Goal: Share content

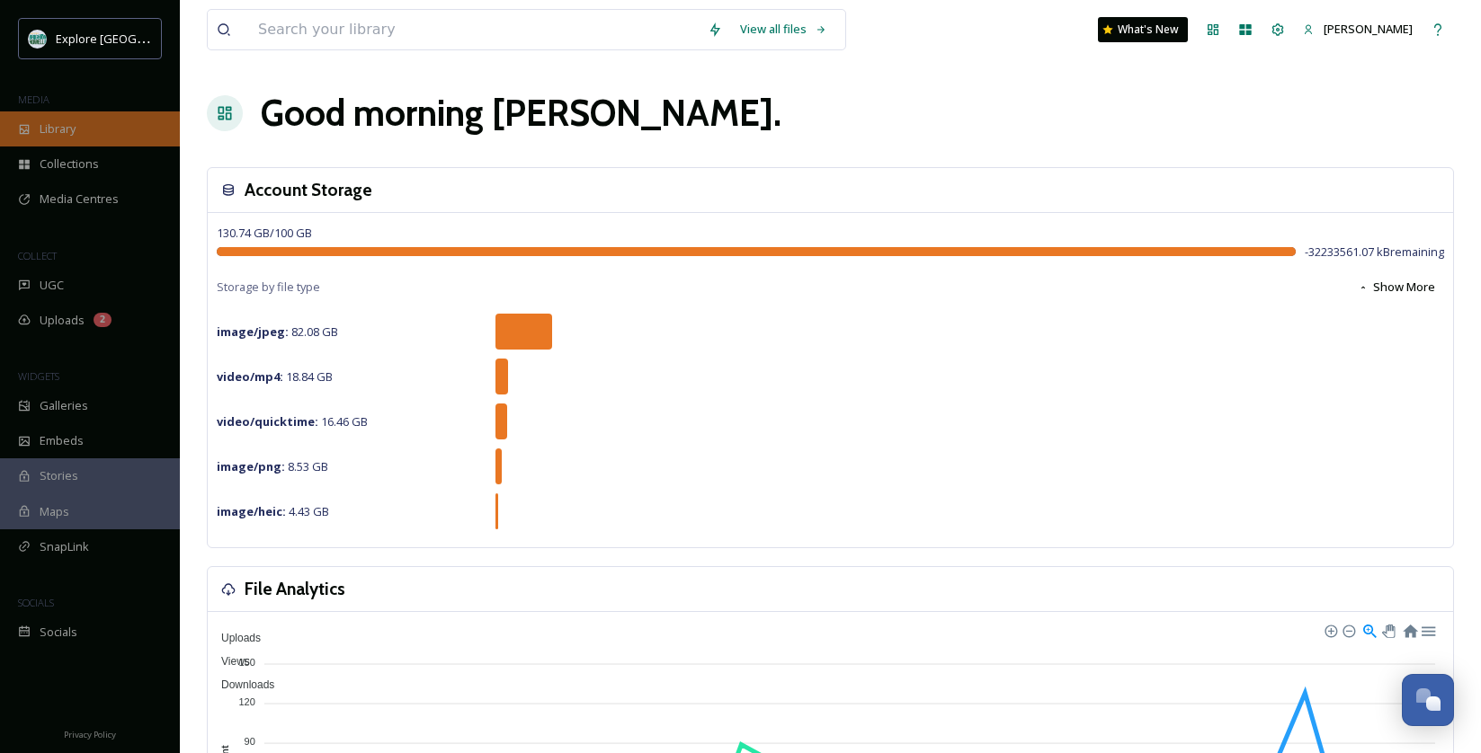
click at [59, 111] on div "Library" at bounding box center [90, 128] width 180 height 35
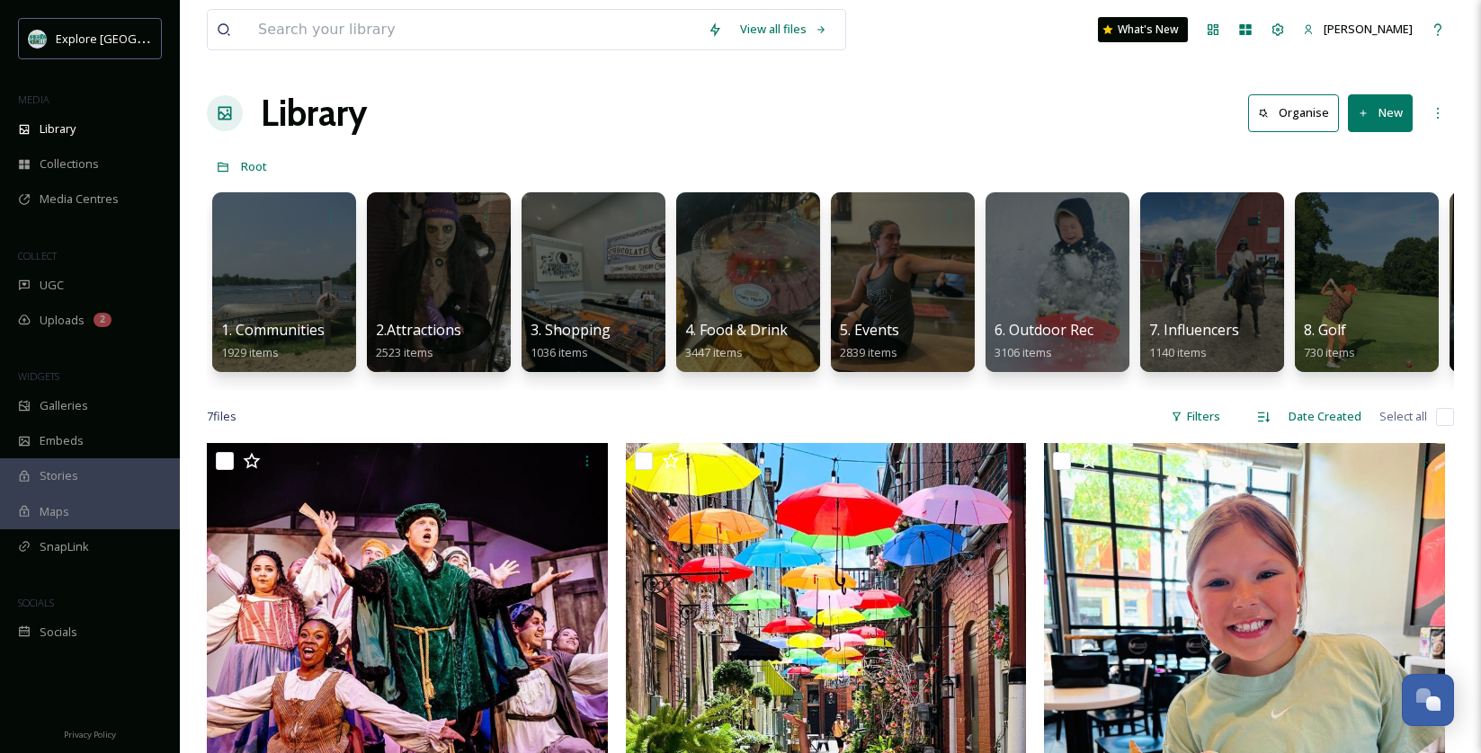
click at [1401, 95] on button "New" at bounding box center [1380, 112] width 65 height 37
click at [1367, 147] on span "File Upload" at bounding box center [1371, 155] width 59 height 17
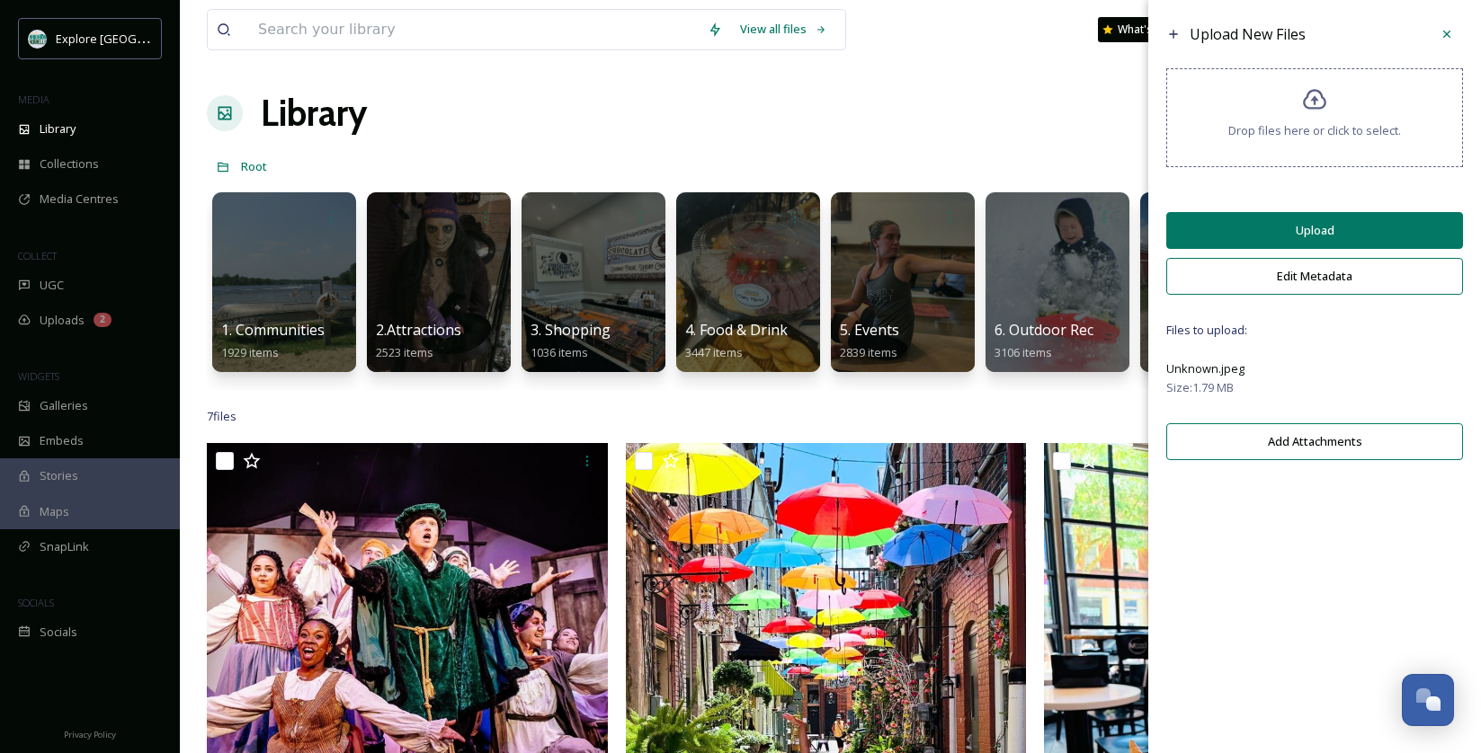
click at [1259, 236] on button "Upload" at bounding box center [1314, 230] width 297 height 37
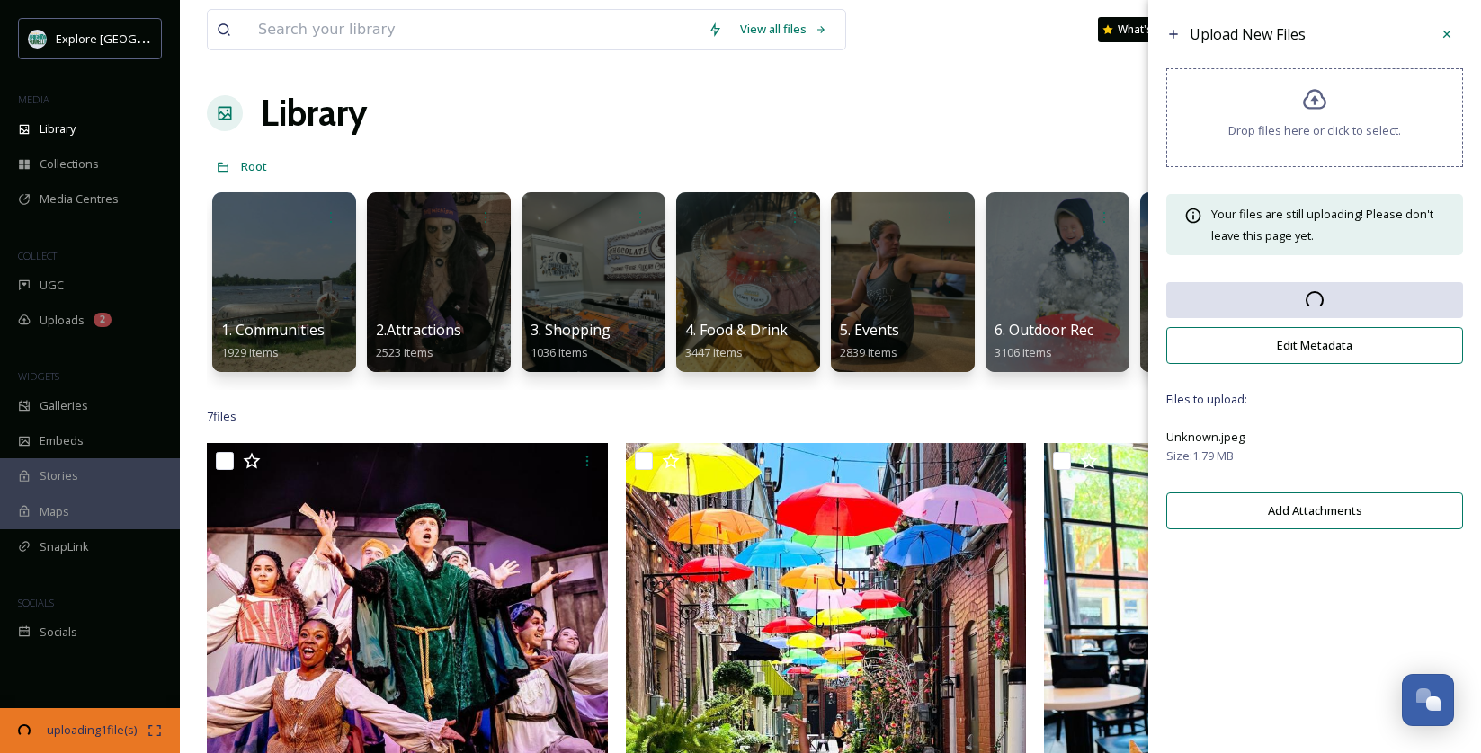
click at [1110, 112] on div "Library Organise New" at bounding box center [830, 113] width 1247 height 54
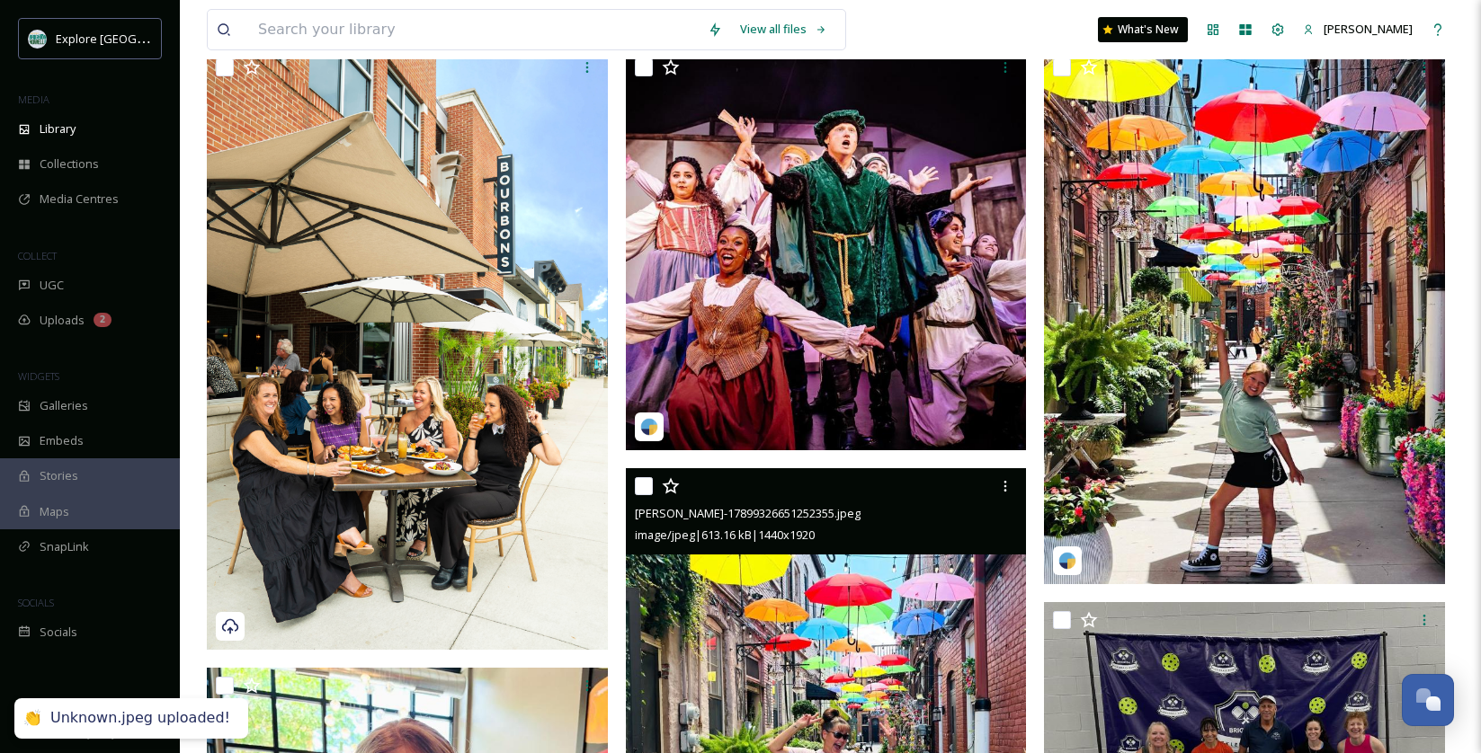
scroll to position [236, 0]
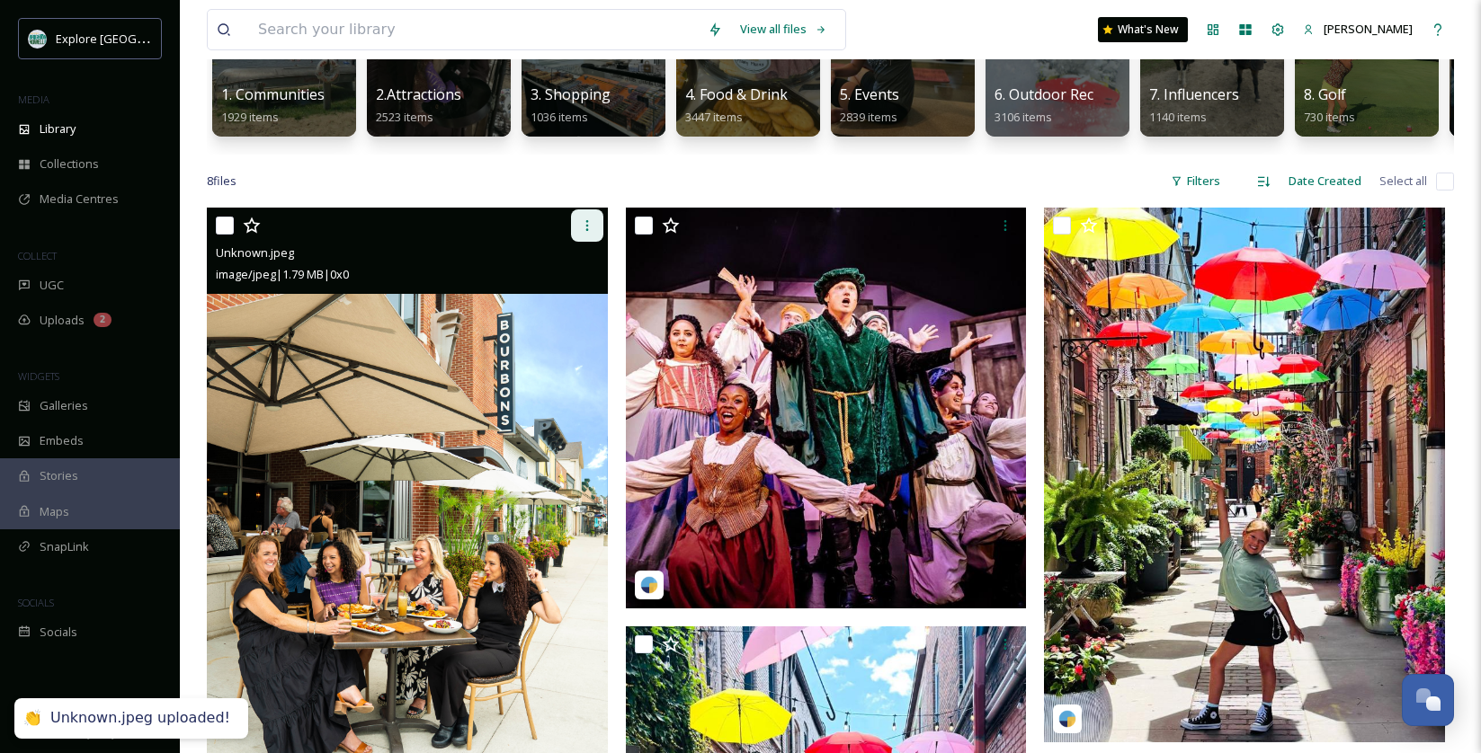
click at [587, 225] on icon at bounding box center [586, 225] width 3 height 11
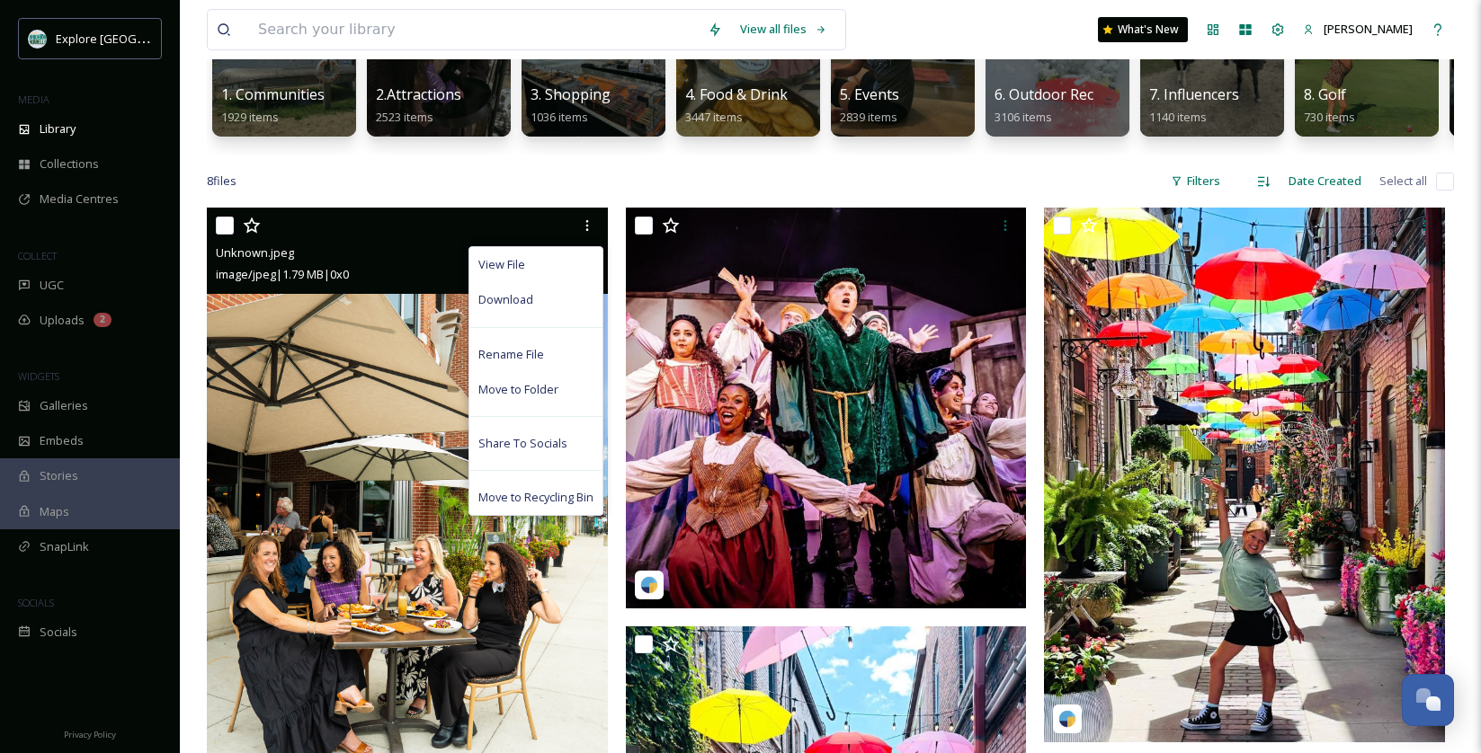
click at [377, 527] on img at bounding box center [407, 508] width 401 height 600
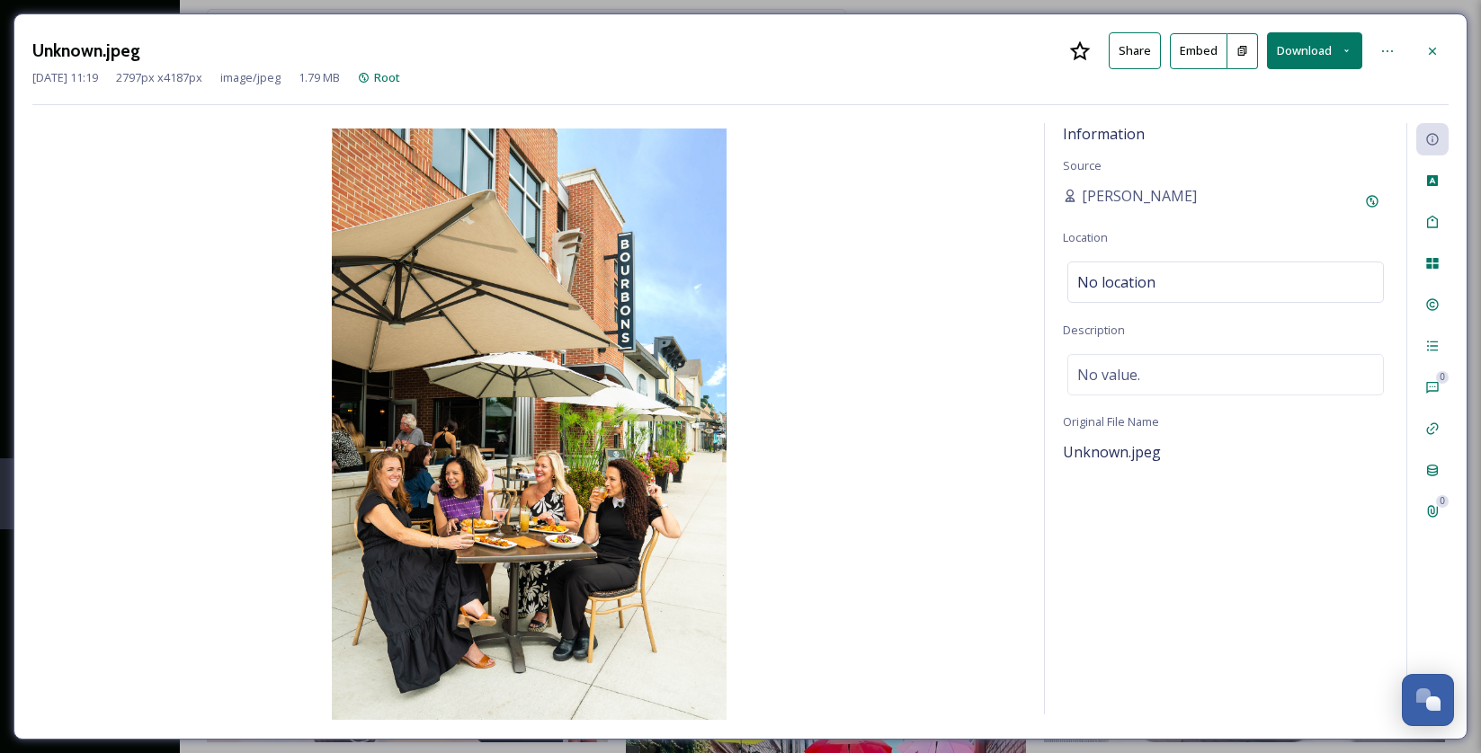
click at [1145, 48] on button "Share" at bounding box center [1134, 50] width 52 height 37
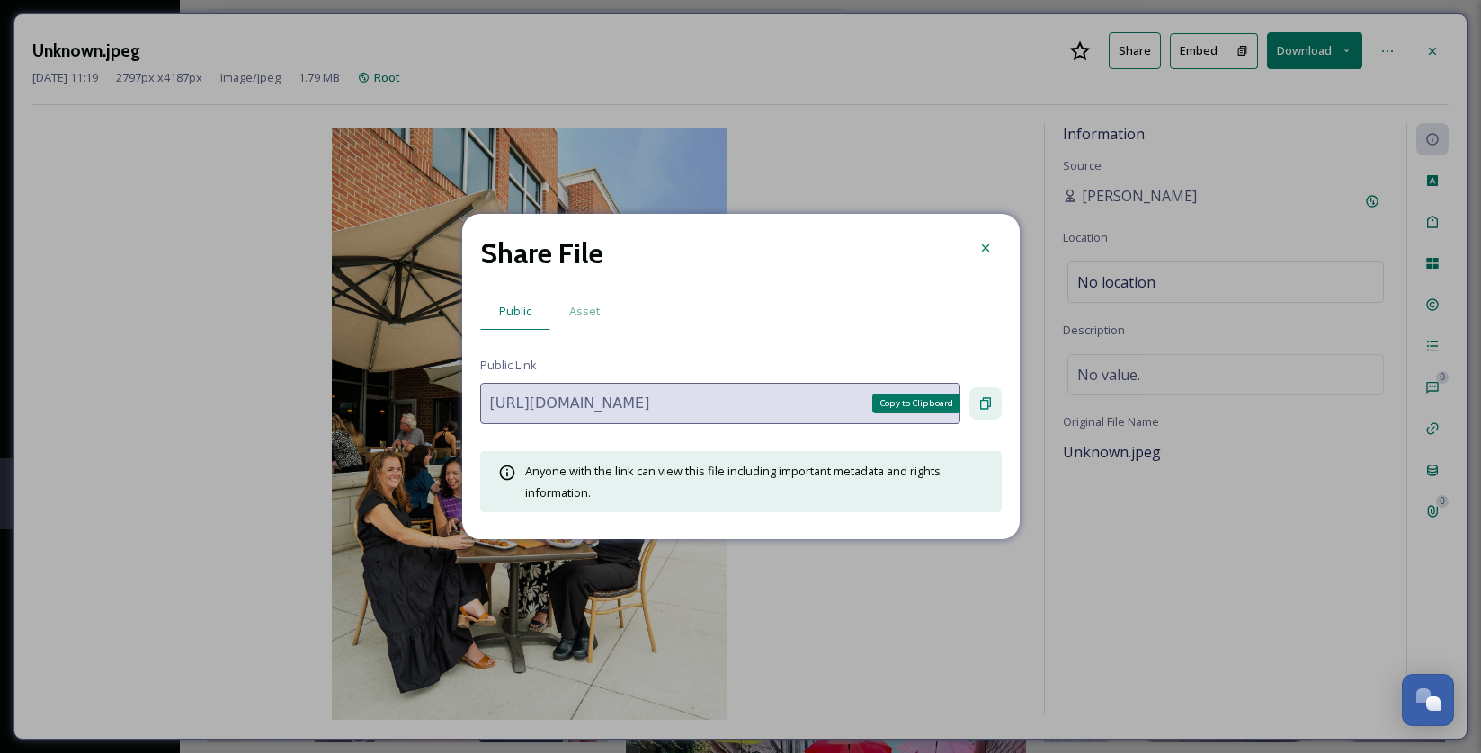
click at [980, 404] on icon at bounding box center [985, 404] width 11 height 12
